Goal: Task Accomplishment & Management: Complete application form

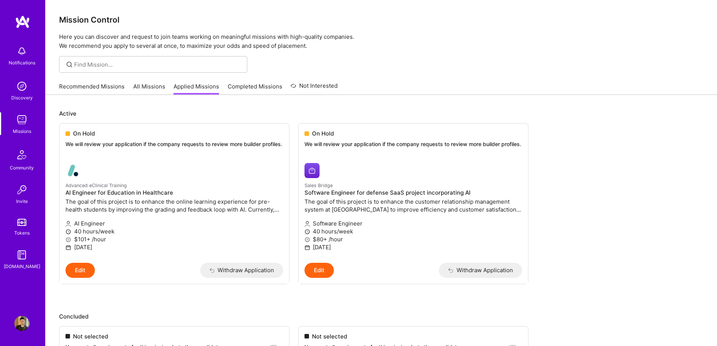
click at [29, 59] on div "Notifications" at bounding box center [22, 63] width 27 height 8
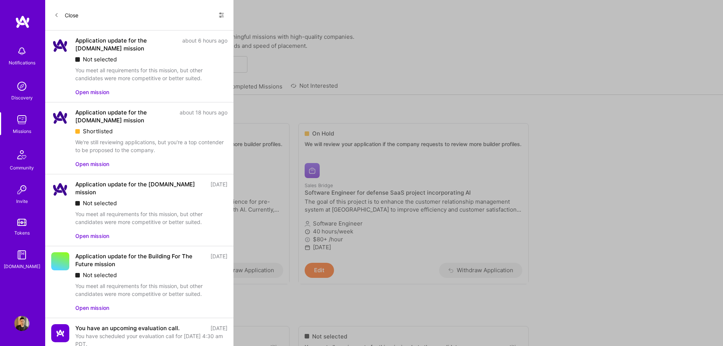
click at [97, 162] on button "Open mission" at bounding box center [92, 164] width 34 height 8
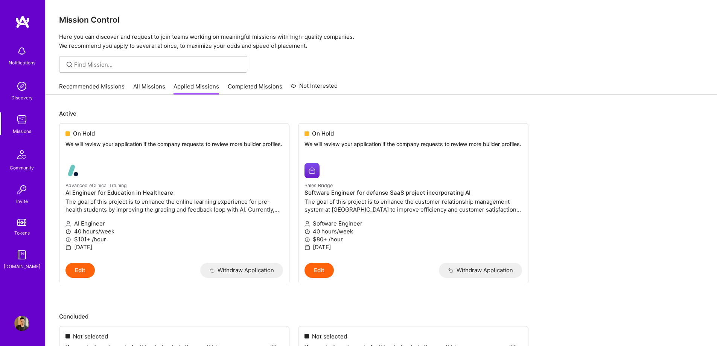
click at [626, 180] on ul "On Hold We will review your application if the company requests to review more …" at bounding box center [381, 215] width 644 height 184
click at [18, 56] on img at bounding box center [21, 51] width 15 height 15
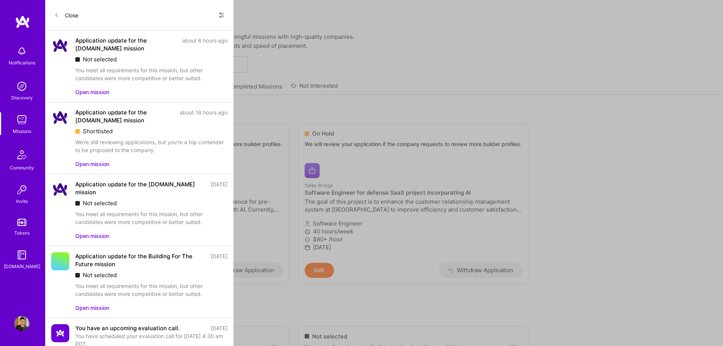
click at [91, 163] on button "Open mission" at bounding box center [92, 164] width 34 height 8
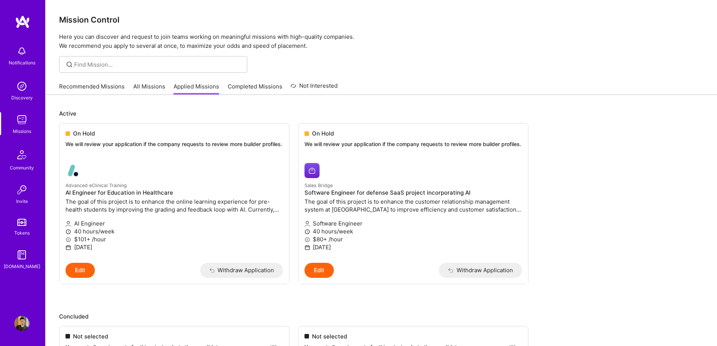
click at [146, 85] on link "All Missions" at bounding box center [149, 88] width 32 height 12
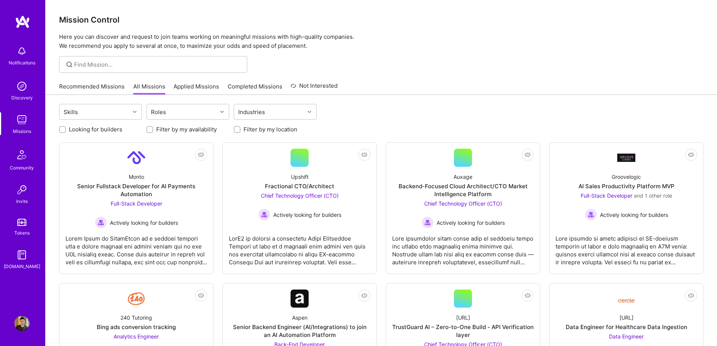
click at [631, 60] on div at bounding box center [382, 64] width 672 height 17
click at [207, 93] on link "Applied Missions" at bounding box center [197, 88] width 46 height 12
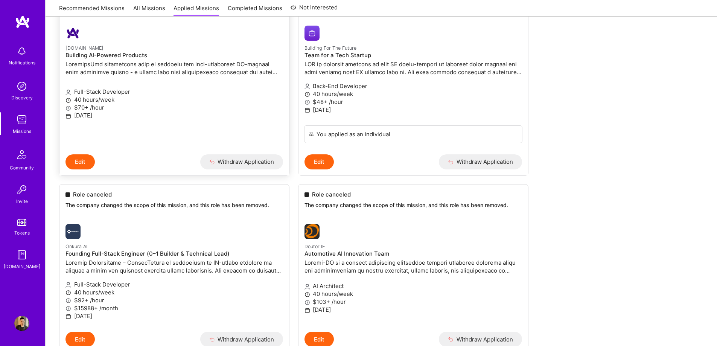
scroll to position [376, 0]
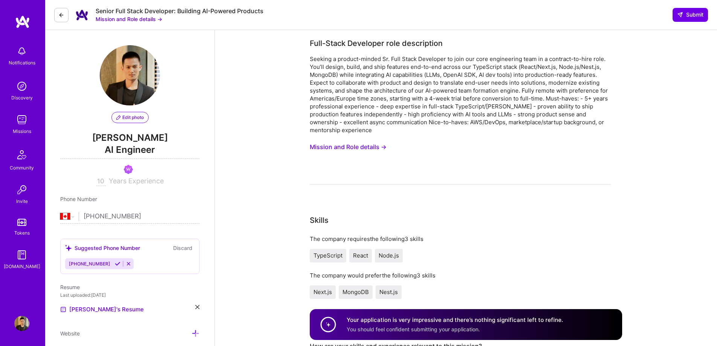
select select "CA"
click at [322, 146] on button "Mission and Role details →" at bounding box center [348, 147] width 77 height 14
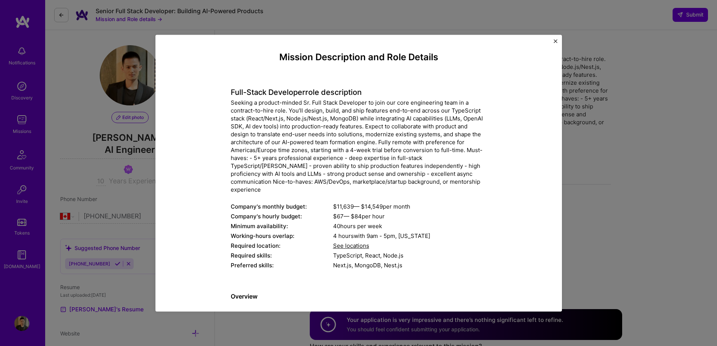
click at [628, 140] on div "Mission Description and Role Details Full-Stack Developer role description Comp…" at bounding box center [358, 173] width 717 height 346
